Goal: Task Accomplishment & Management: Manage account settings

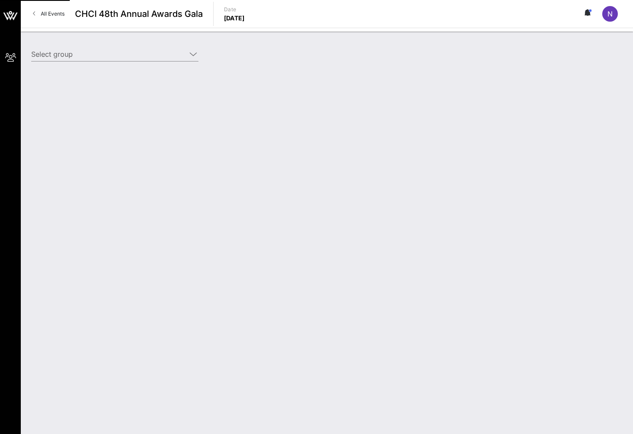
type input "CTIA (CTIA) [[PERSON_NAME], [EMAIL_ADDRESS][DOMAIN_NAME]]"
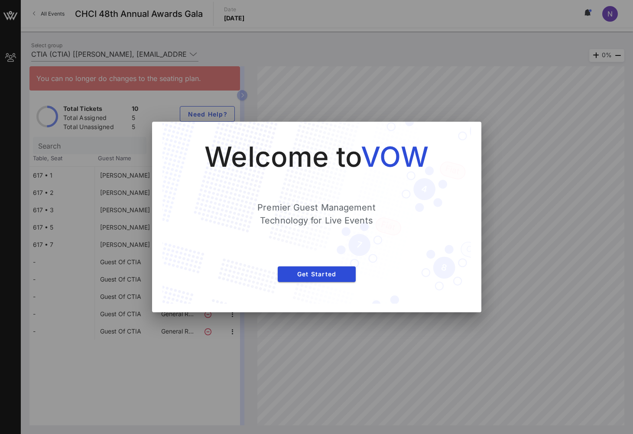
click at [303, 365] on div at bounding box center [316, 217] width 633 height 434
click at [314, 272] on span "Get Started" at bounding box center [317, 274] width 64 height 7
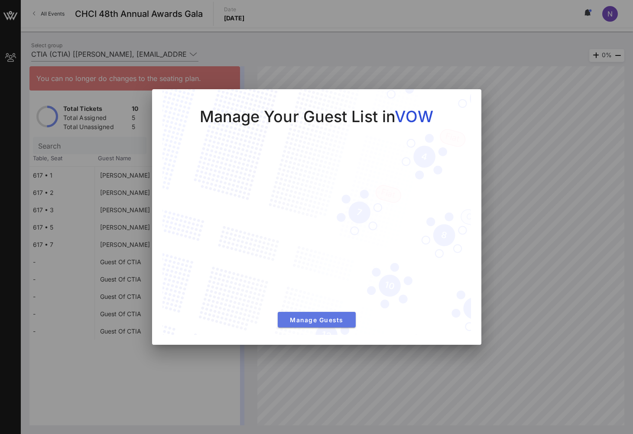
click at [313, 325] on button "Manage Guests" at bounding box center [317, 320] width 78 height 16
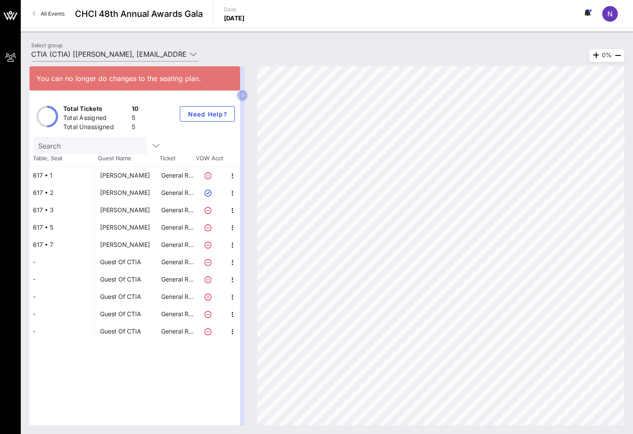
click at [123, 246] on div "[PERSON_NAME]" at bounding box center [125, 244] width 50 height 17
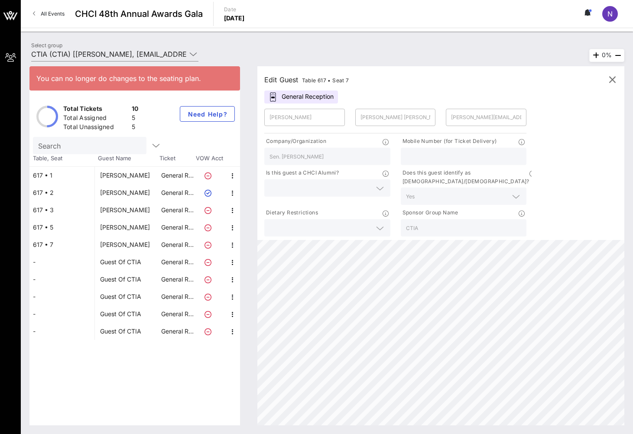
click at [129, 212] on div "[PERSON_NAME]" at bounding box center [125, 210] width 50 height 17
type input "Faith"
type input "[PERSON_NAME]"
type input "[EMAIL_ADDRESS][DOMAIN_NAME]"
type input "National Urban League"
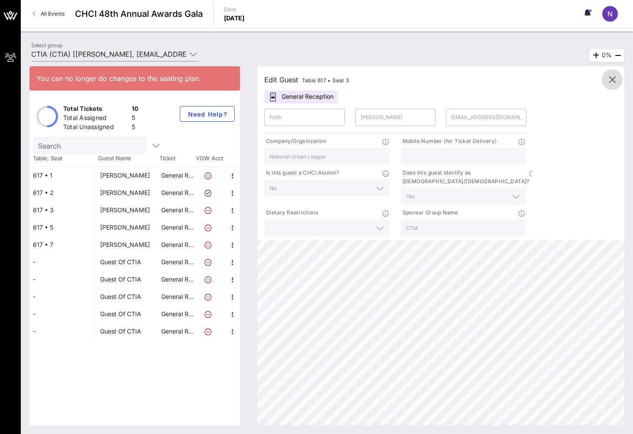
click at [608, 78] on icon "button" at bounding box center [612, 80] width 10 height 10
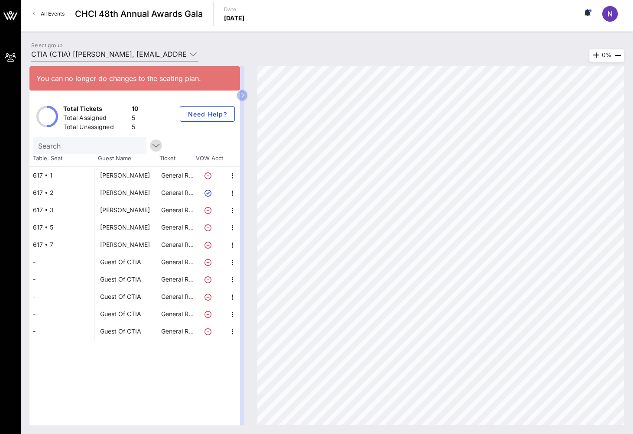
click at [151, 146] on icon "button" at bounding box center [156, 145] width 10 height 10
drag, startPoint x: 63, startPoint y: 126, endPoint x: 134, endPoint y: 129, distance: 71.1
click at [134, 129] on div "Total Unassigned 5" at bounding box center [101, 128] width 79 height 14
click at [135, 125] on div "5" at bounding box center [135, 128] width 7 height 11
click at [139, 125] on div "Total Unassigned 5" at bounding box center [101, 128] width 79 height 14
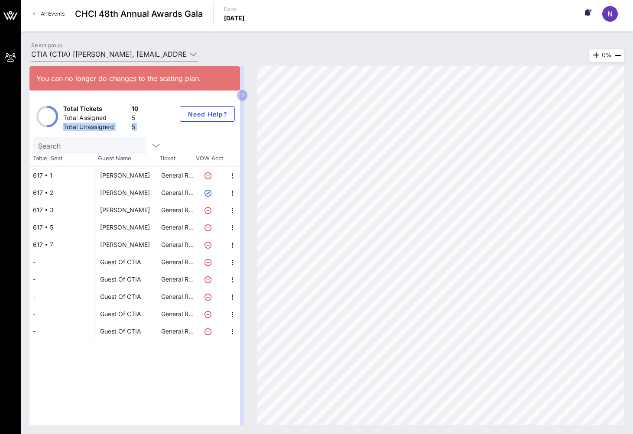
drag, startPoint x: 138, startPoint y: 126, endPoint x: 70, endPoint y: 127, distance: 68.1
click at [70, 127] on div "Total Unassigned 5" at bounding box center [101, 128] width 79 height 14
click at [66, 128] on div "Total Unassigned" at bounding box center [95, 128] width 65 height 11
drag, startPoint x: 64, startPoint y: 128, endPoint x: 136, endPoint y: 127, distance: 72.0
click at [136, 127] on div "Total Unassigned 5" at bounding box center [101, 128] width 79 height 14
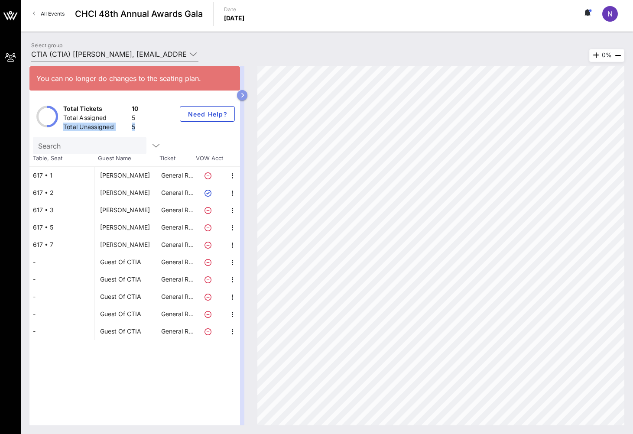
click at [241, 98] on icon "button" at bounding box center [243, 95] width 4 height 5
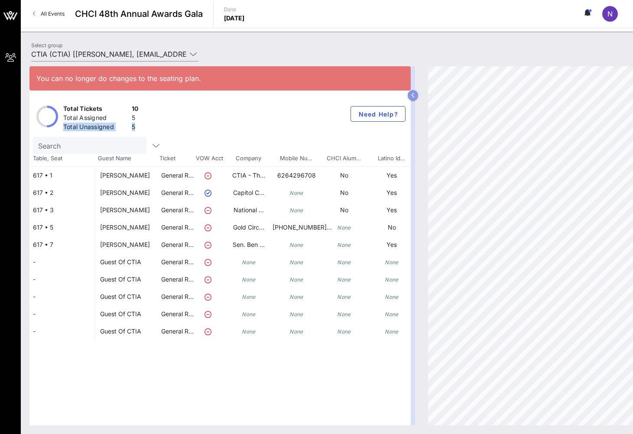
click at [414, 94] on icon "button" at bounding box center [413, 95] width 4 height 5
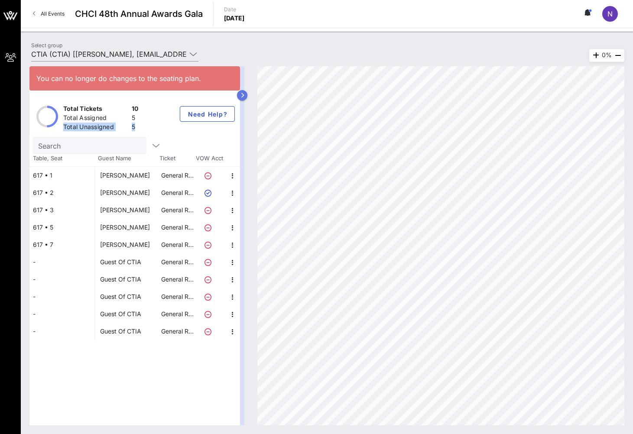
click at [244, 97] on icon "button" at bounding box center [243, 95] width 4 height 5
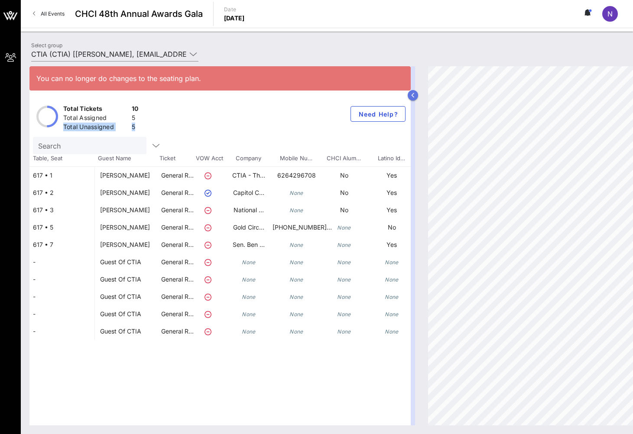
click at [414, 94] on icon "button" at bounding box center [413, 95] width 4 height 5
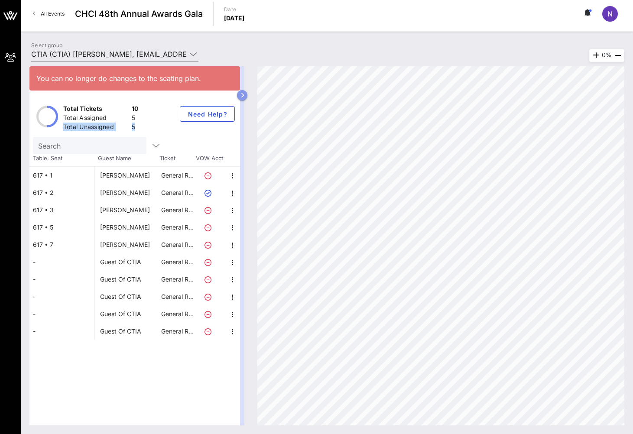
click at [241, 93] on icon "button" at bounding box center [243, 95] width 4 height 5
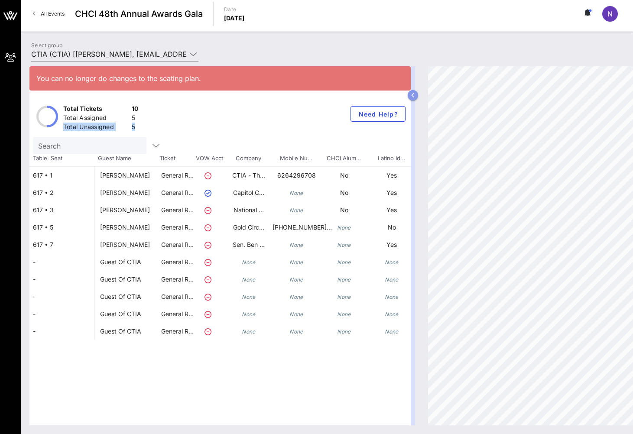
click at [414, 94] on icon "button" at bounding box center [413, 95] width 4 height 5
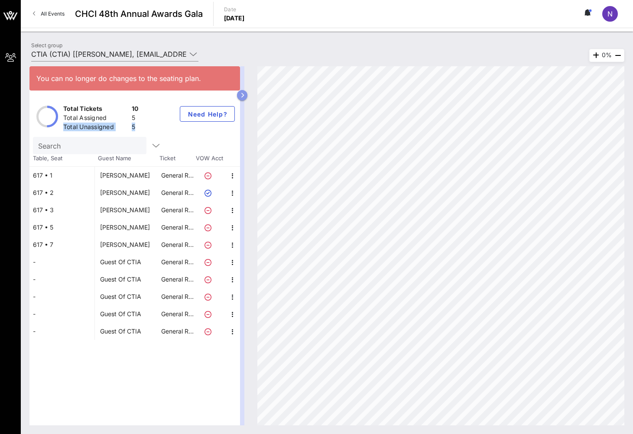
click at [241, 98] on icon "button" at bounding box center [243, 95] width 4 height 5
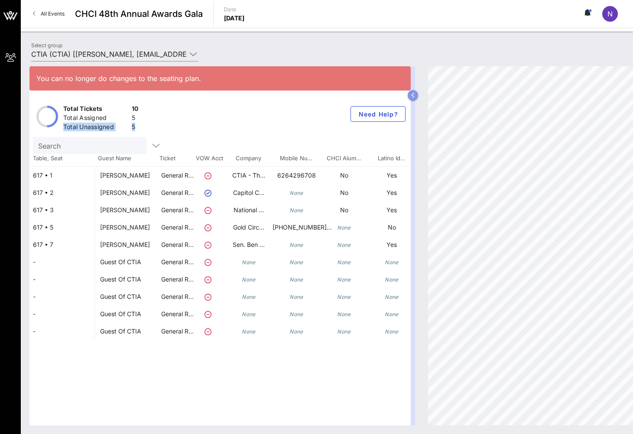
click at [410, 95] on button "button" at bounding box center [413, 95] width 10 height 10
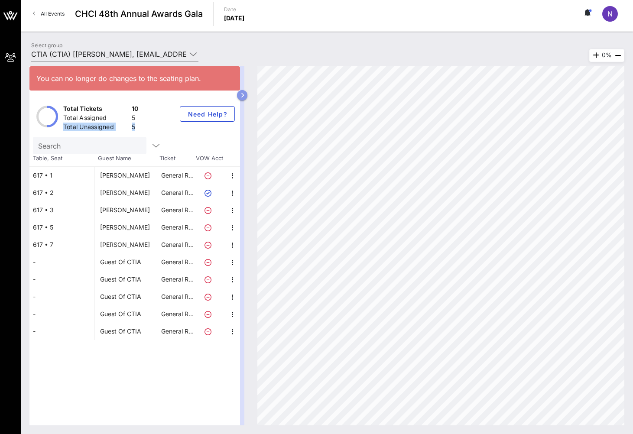
click at [244, 97] on button "button" at bounding box center [242, 95] width 10 height 10
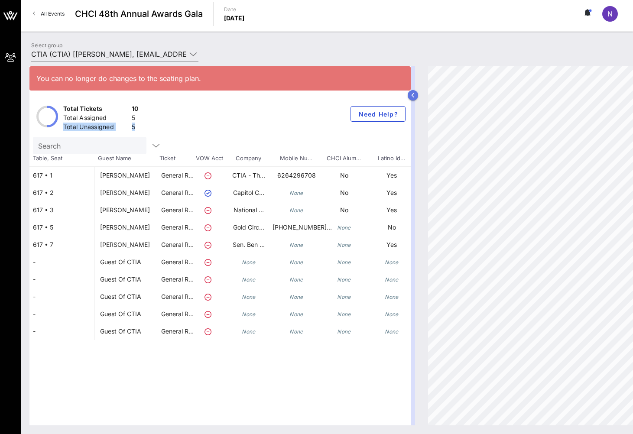
click at [413, 97] on icon "button" at bounding box center [413, 95] width 4 height 5
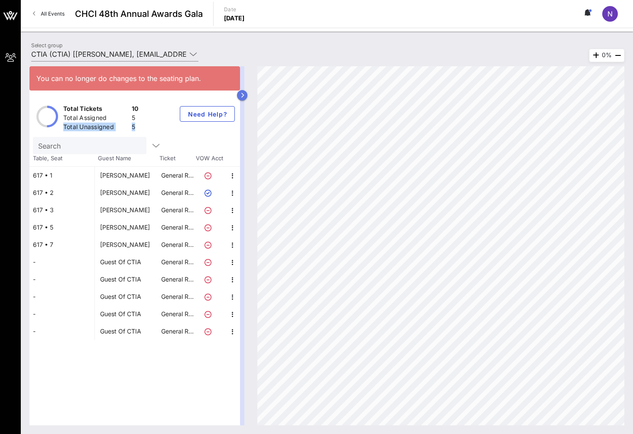
click at [242, 98] on icon "button" at bounding box center [243, 95] width 4 height 5
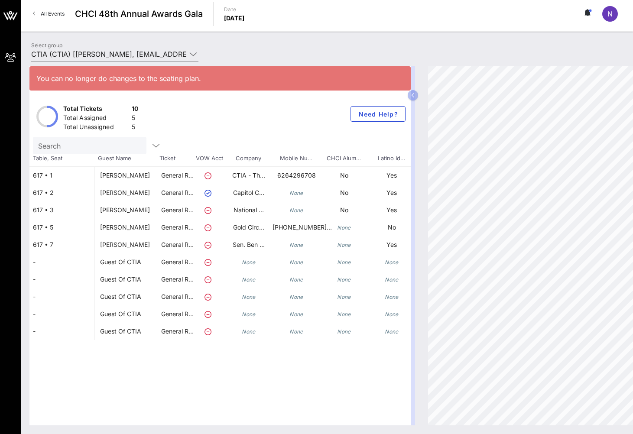
click at [422, 93] on div "0%" at bounding box center [608, 245] width 376 height 359
click at [415, 95] on button "button" at bounding box center [413, 95] width 10 height 10
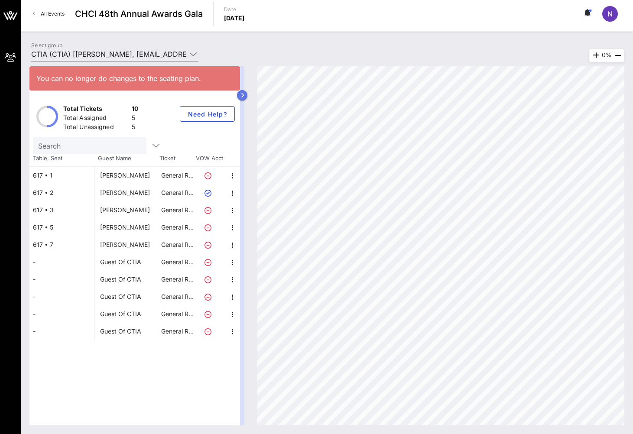
click at [241, 95] on icon "button" at bounding box center [243, 95] width 4 height 5
